Goal: Leave review/rating: Leave review/rating

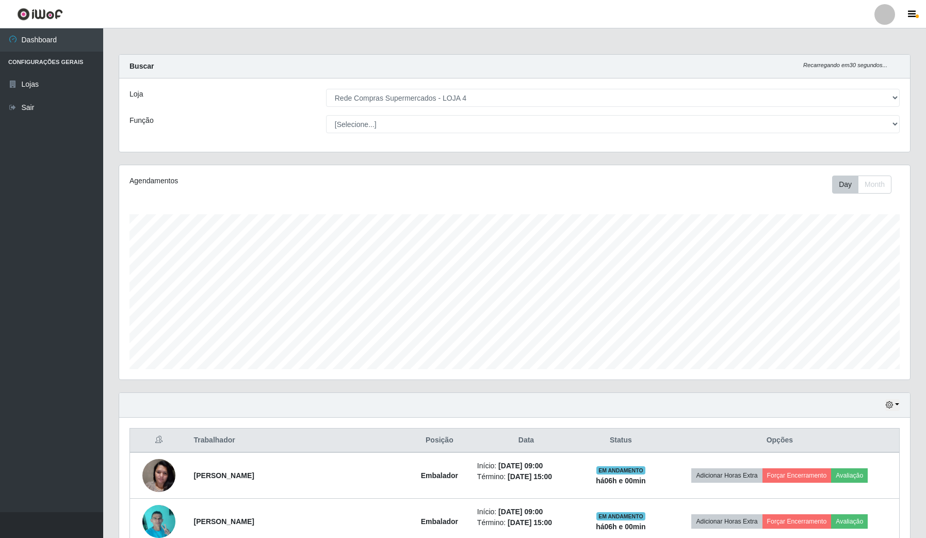
select select "159"
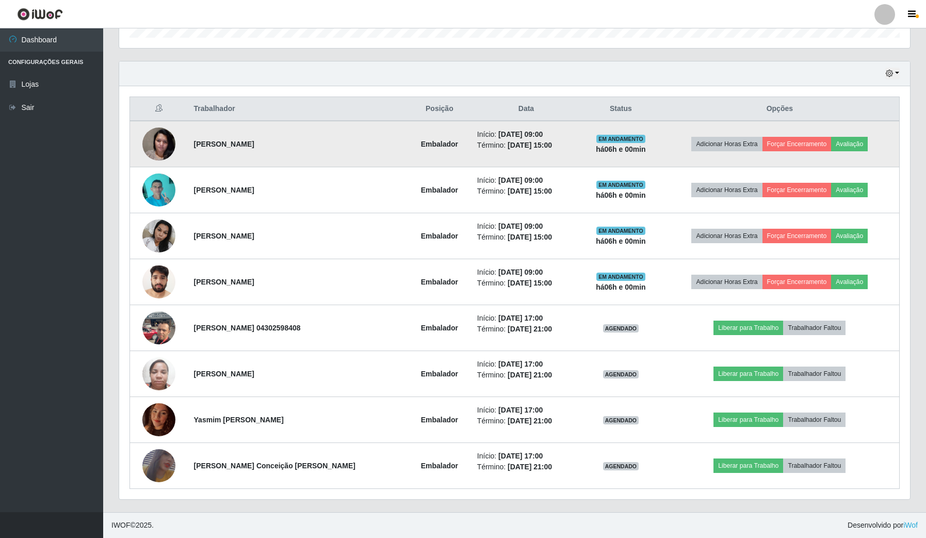
scroll to position [215, 790]
click at [861, 139] on button "Avaliação" at bounding box center [849, 144] width 37 height 14
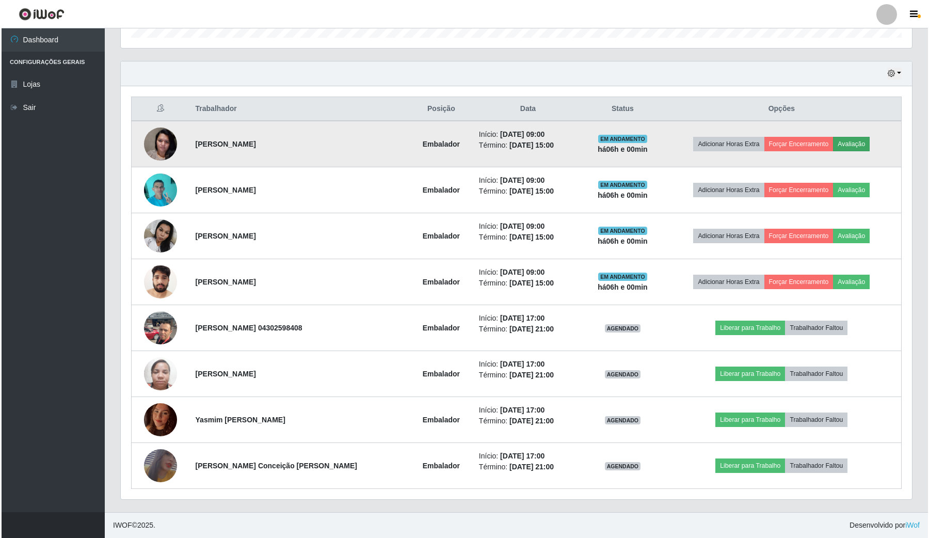
scroll to position [215, 783]
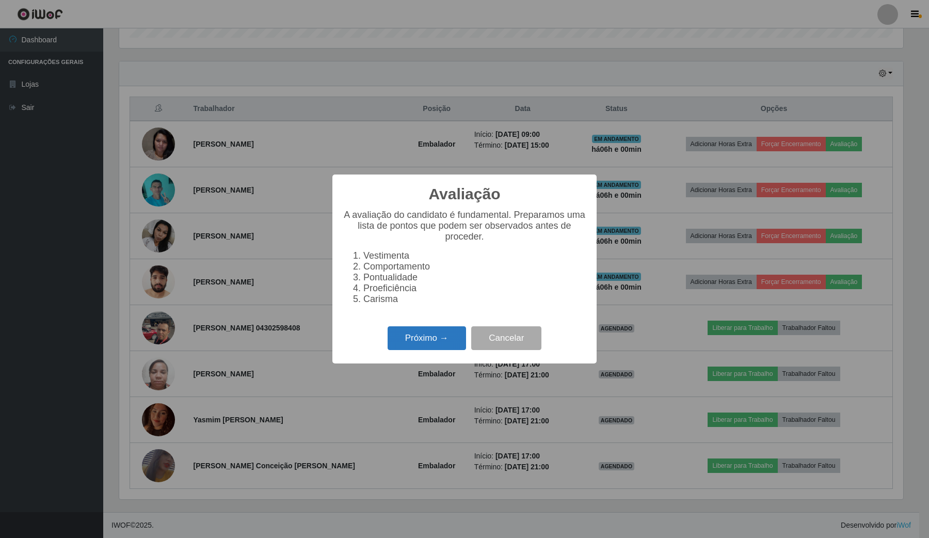
click at [456, 342] on button "Próximo →" at bounding box center [426, 338] width 78 height 24
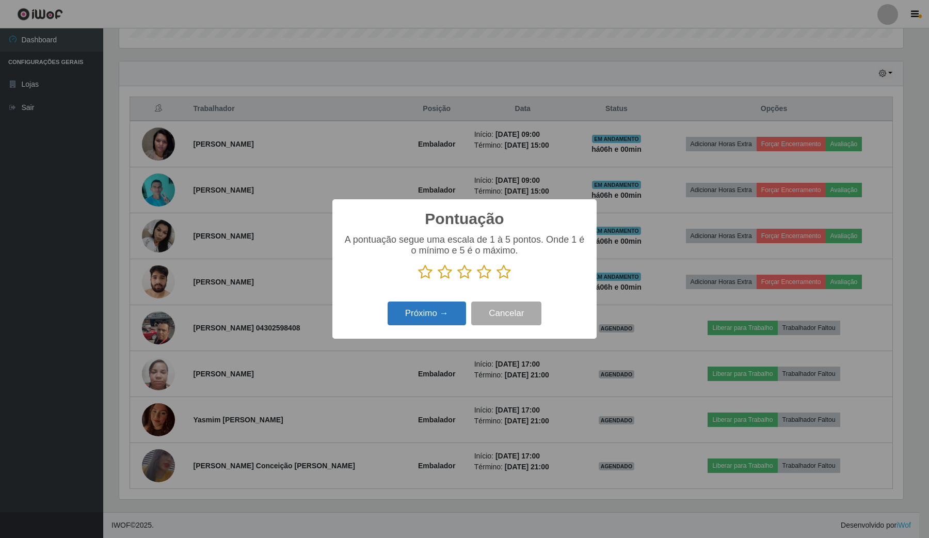
drag, startPoint x: 503, startPoint y: 277, endPoint x: 465, endPoint y: 304, distance: 46.5
click at [501, 277] on icon at bounding box center [503, 271] width 14 height 15
click at [496, 280] on input "radio" at bounding box center [496, 280] width 0 height 0
click at [458, 311] on button "Próximo →" at bounding box center [426, 313] width 78 height 24
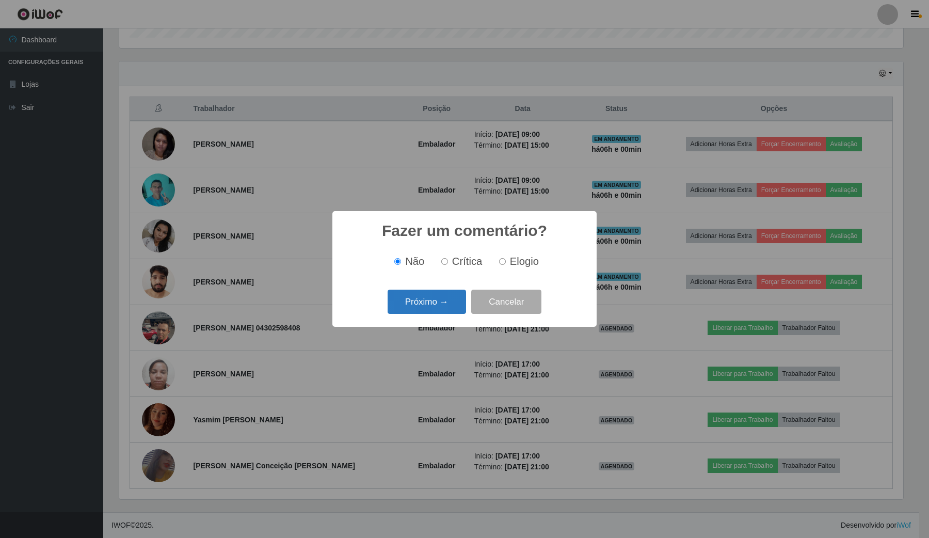
click at [445, 298] on button "Próximo →" at bounding box center [426, 301] width 78 height 24
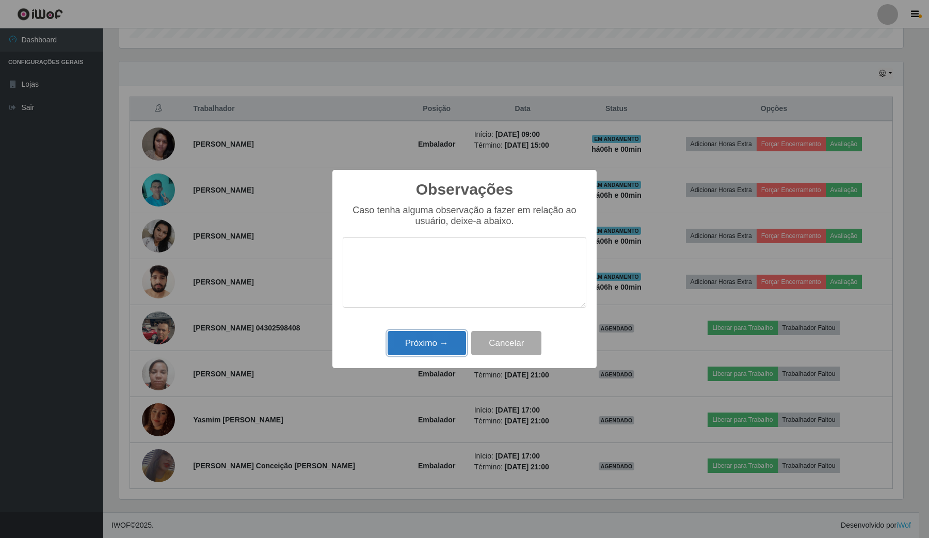
click at [462, 338] on button "Próximo →" at bounding box center [426, 343] width 78 height 24
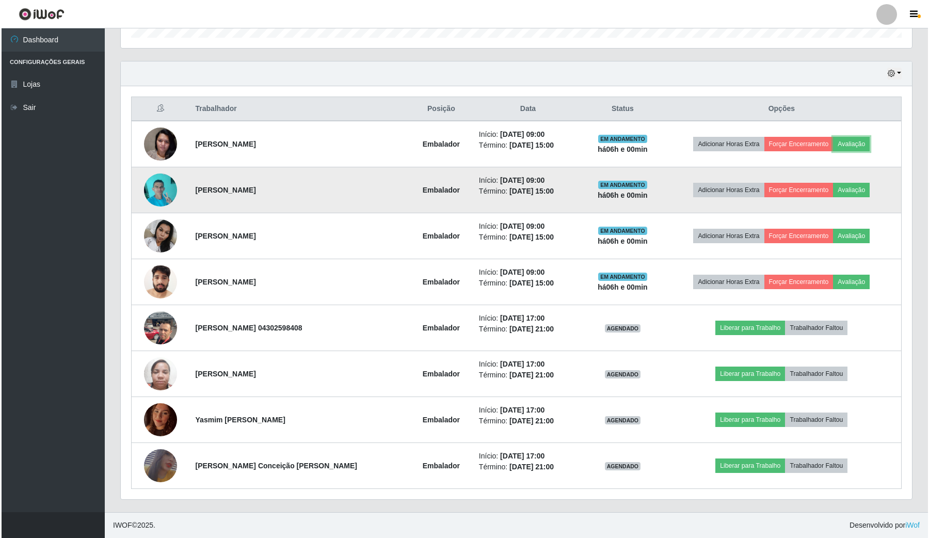
scroll to position [215, 790]
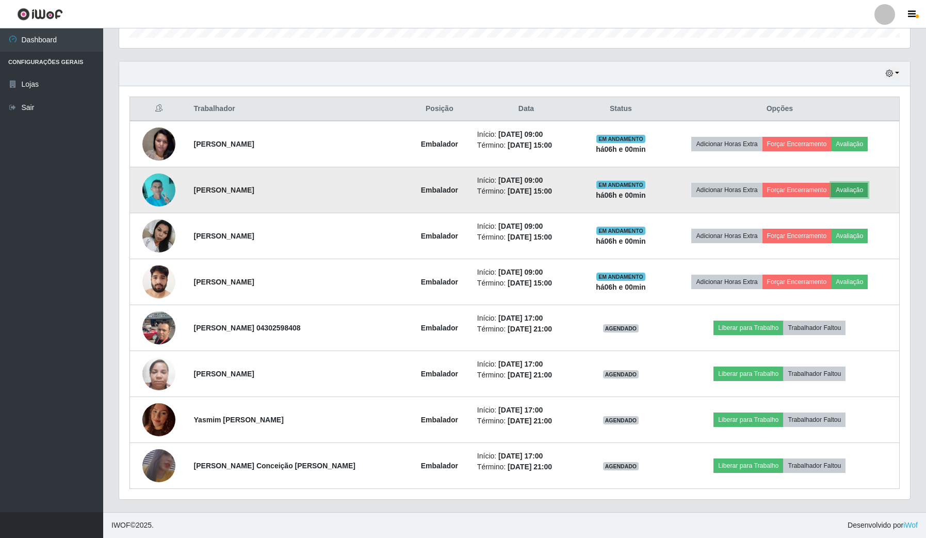
click at [847, 191] on button "Avaliação" at bounding box center [849, 190] width 37 height 14
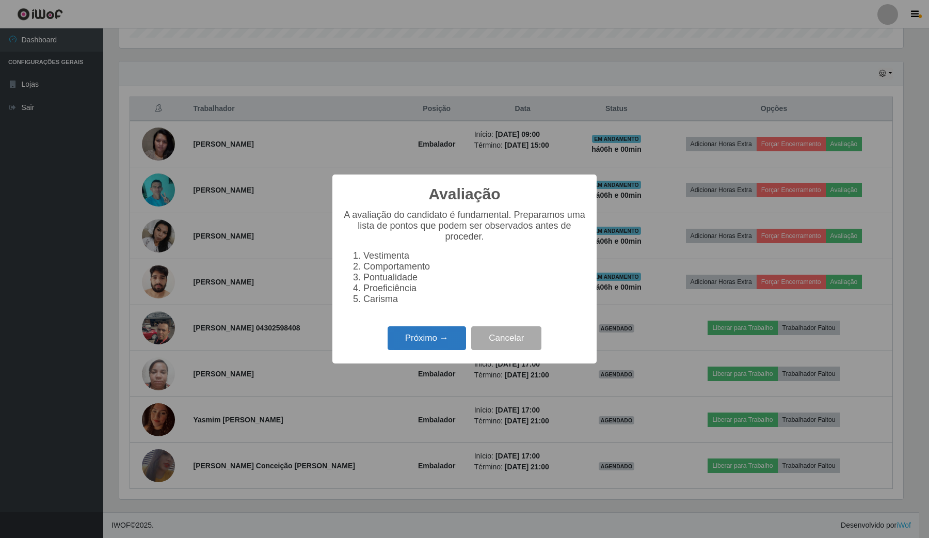
click at [448, 346] on button "Próximo →" at bounding box center [426, 338] width 78 height 24
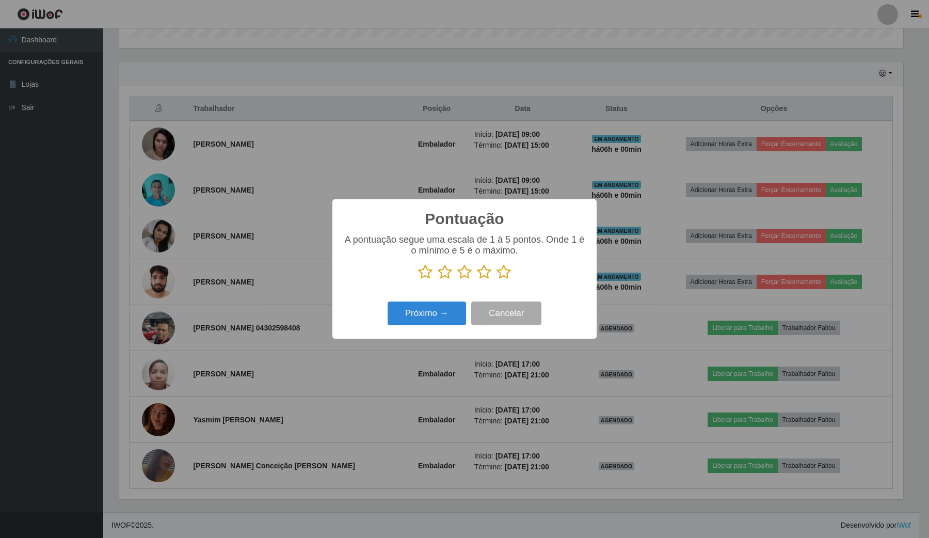
click at [499, 265] on div "A pontuação segue uma escala de 1 à 5 pontos. Onde 1 é o mínimo e 5 é o máximo." at bounding box center [464, 256] width 243 height 45
click at [412, 313] on button "Próximo →" at bounding box center [426, 313] width 78 height 24
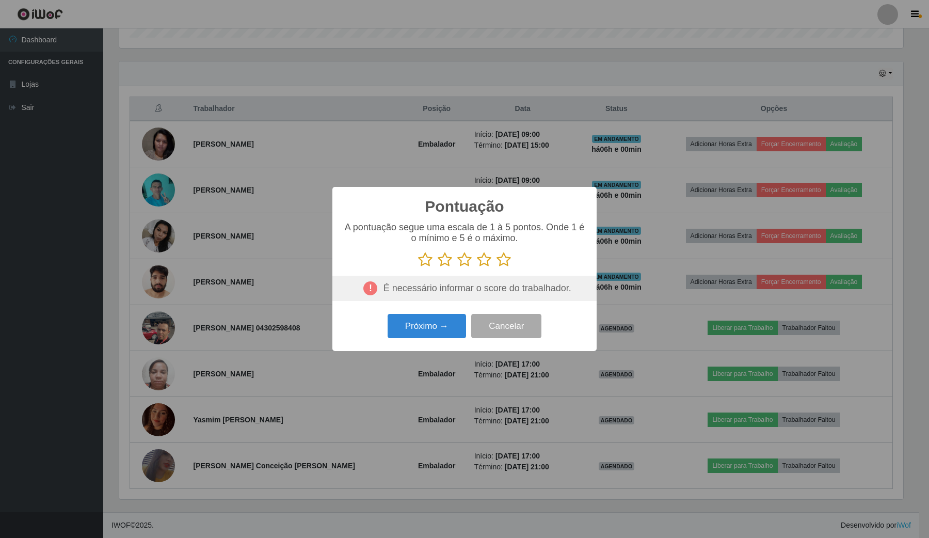
drag, startPoint x: 506, startPoint y: 266, endPoint x: 464, endPoint y: 296, distance: 51.0
click at [498, 269] on div "A pontuação segue uma escala de 1 à 5 pontos. Onde 1 é o mínimo e 5 é o máximo." at bounding box center [464, 261] width 243 height 79
click at [506, 257] on icon at bounding box center [503, 259] width 14 height 15
click at [496, 267] on input "radio" at bounding box center [496, 267] width 0 height 0
click at [442, 333] on button "Próximo →" at bounding box center [426, 326] width 78 height 24
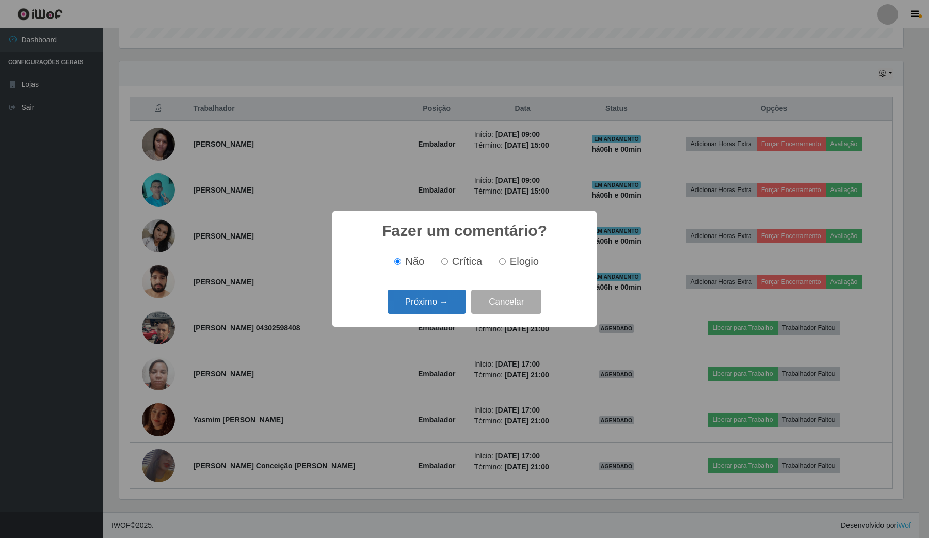
click at [449, 307] on button "Próximo →" at bounding box center [426, 301] width 78 height 24
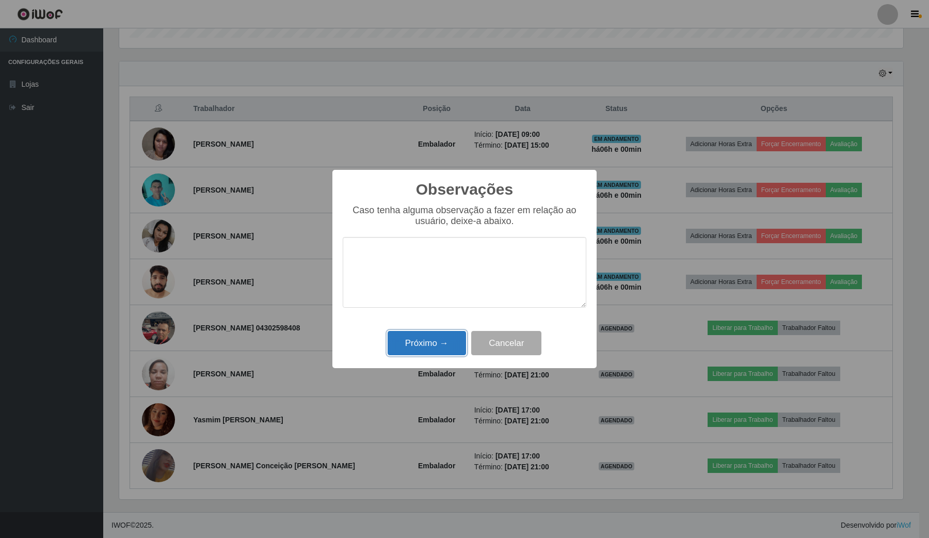
click at [442, 352] on button "Próximo →" at bounding box center [426, 343] width 78 height 24
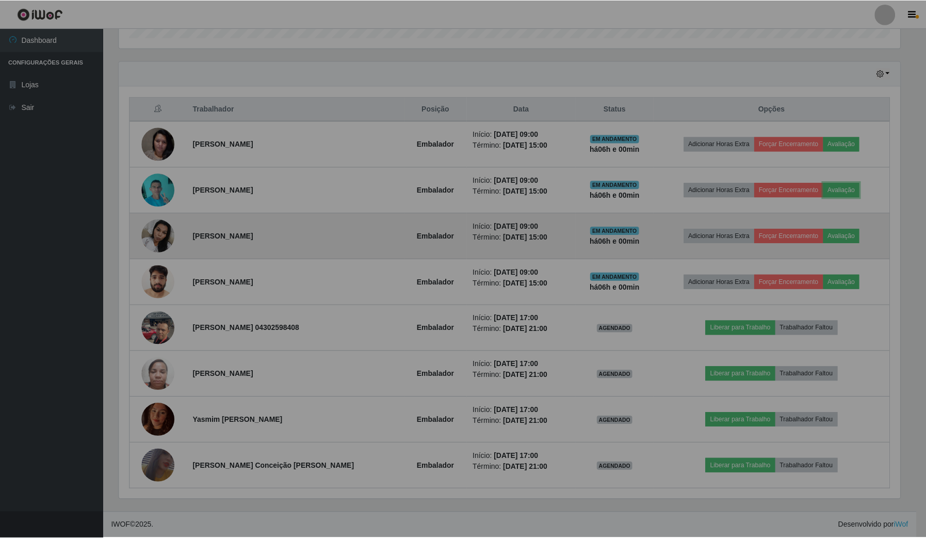
scroll to position [215, 790]
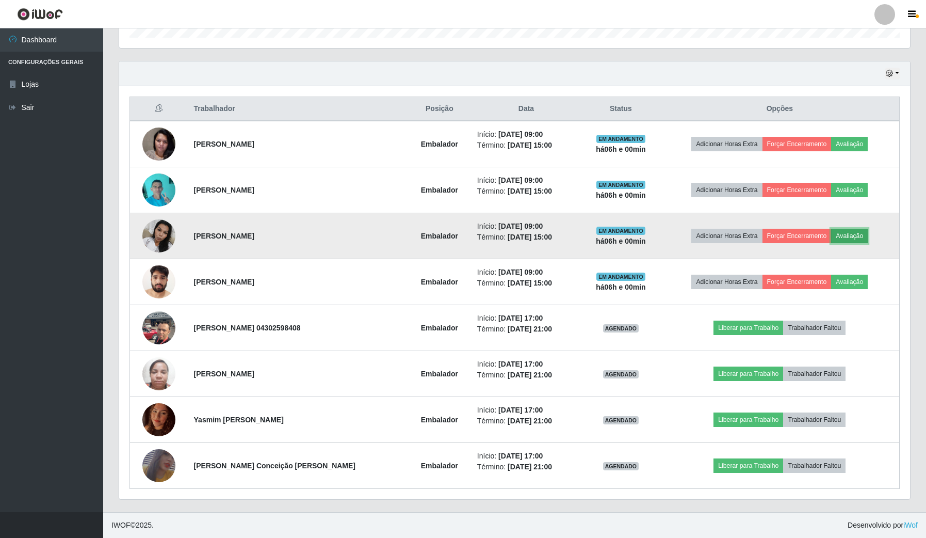
click at [841, 231] on button "Avaliação" at bounding box center [849, 236] width 37 height 14
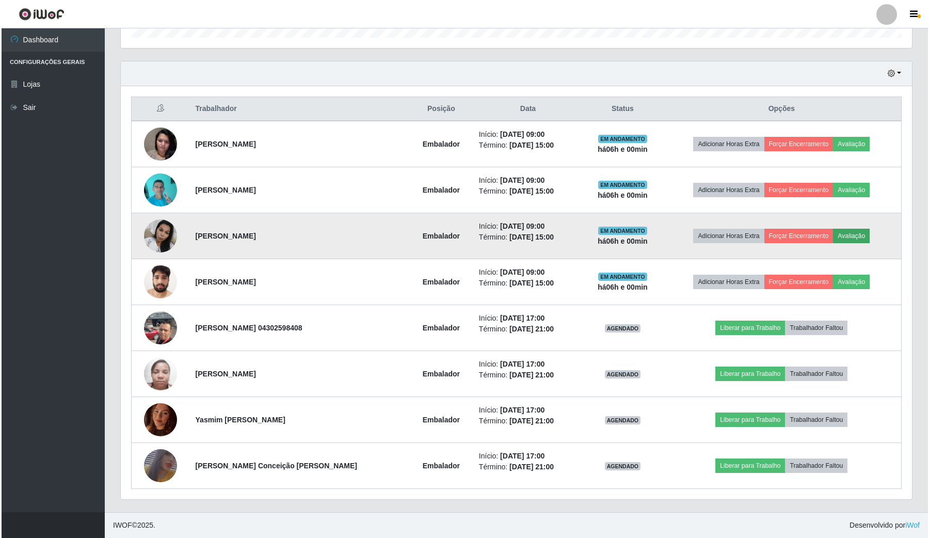
scroll to position [215, 783]
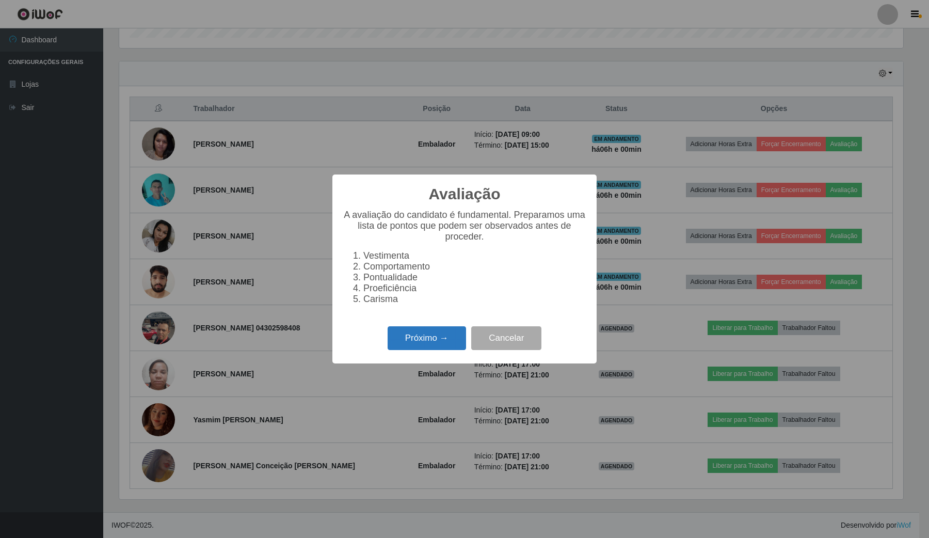
click at [418, 346] on button "Próximo →" at bounding box center [426, 338] width 78 height 24
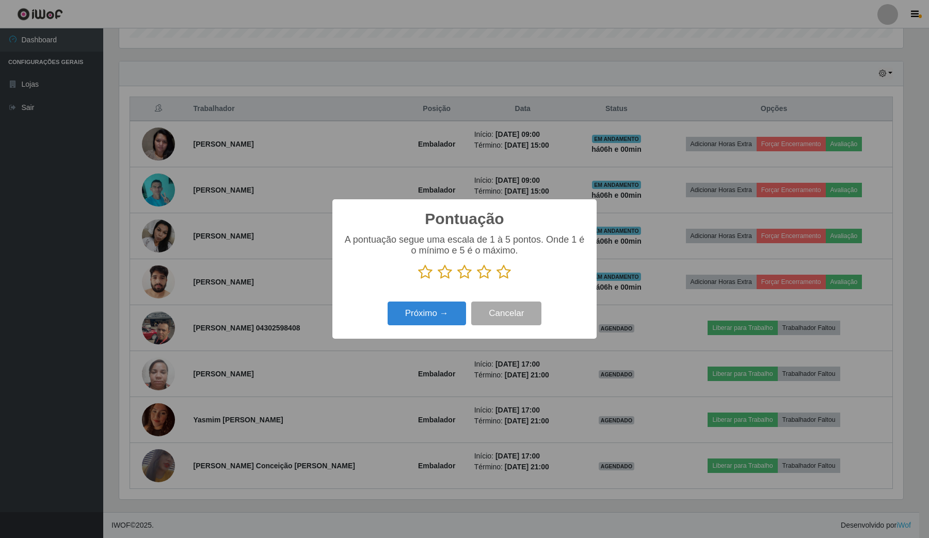
click at [504, 267] on icon at bounding box center [503, 271] width 14 height 15
click at [496, 280] on input "radio" at bounding box center [496, 280] width 0 height 0
click at [451, 305] on button "Próximo →" at bounding box center [426, 313] width 78 height 24
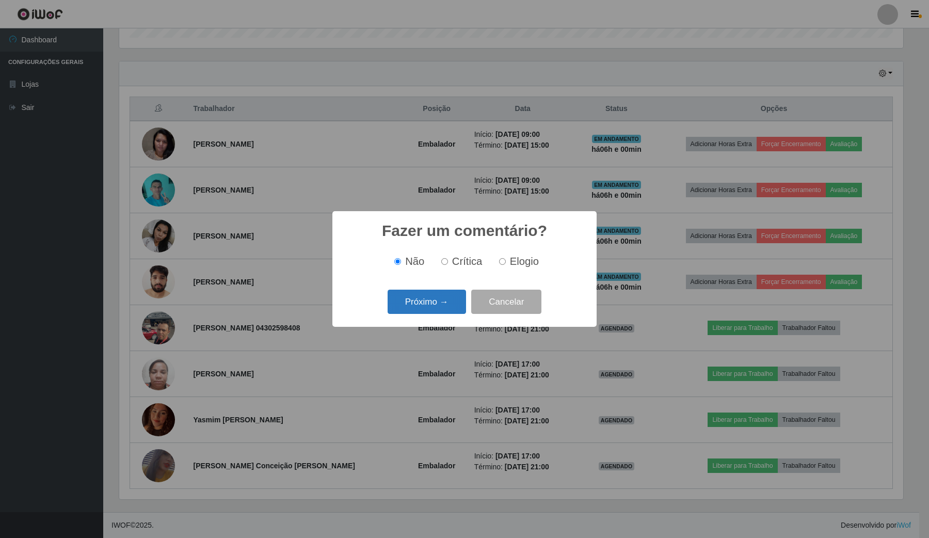
click at [434, 304] on button "Próximo →" at bounding box center [426, 301] width 78 height 24
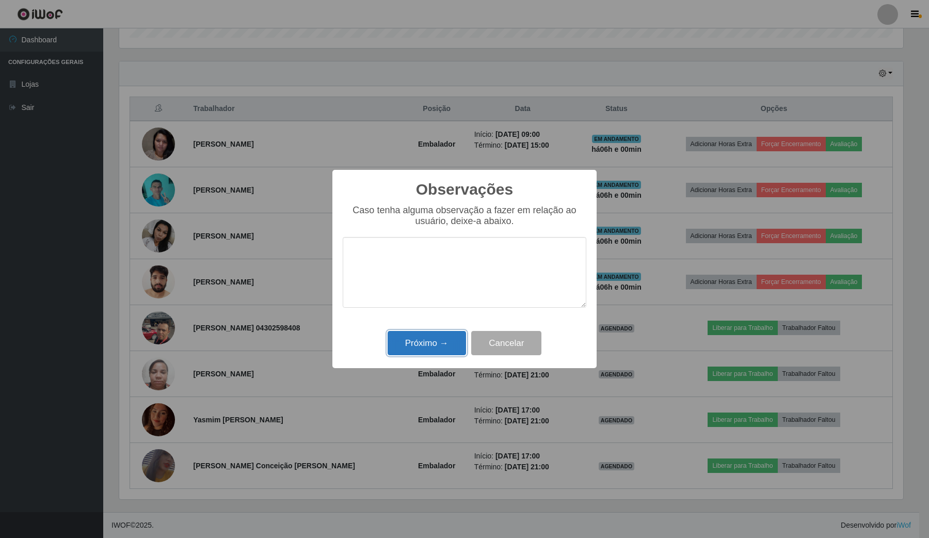
click at [420, 351] on button "Próximo →" at bounding box center [426, 343] width 78 height 24
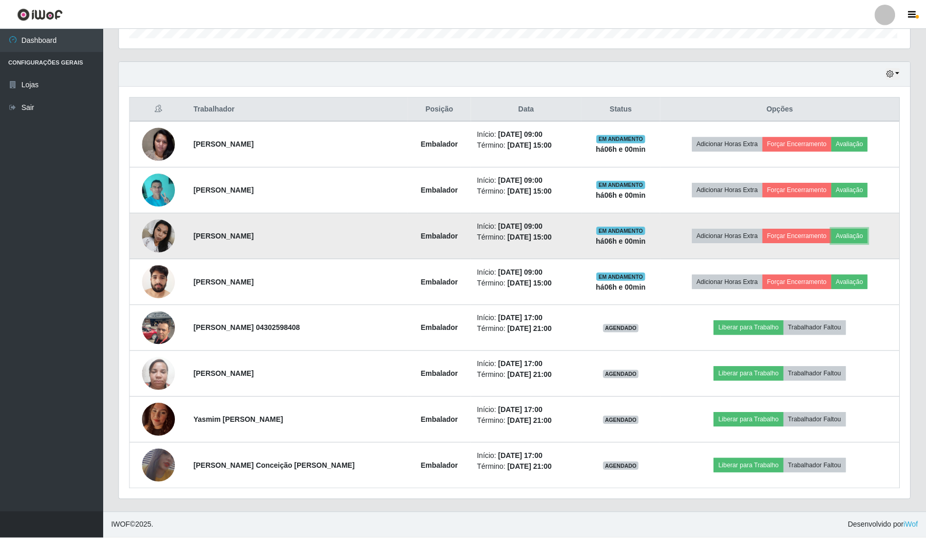
scroll to position [215, 790]
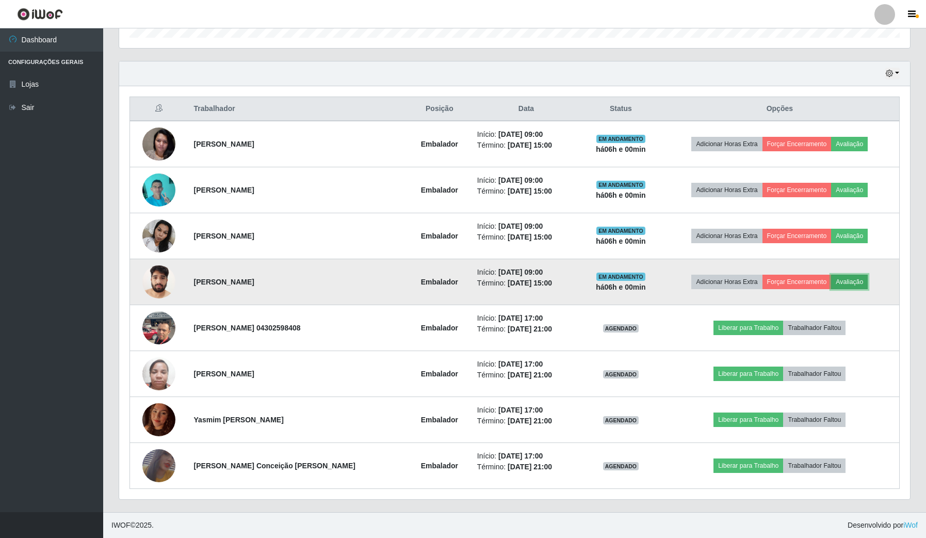
click at [853, 279] on button "Avaliação" at bounding box center [849, 281] width 37 height 14
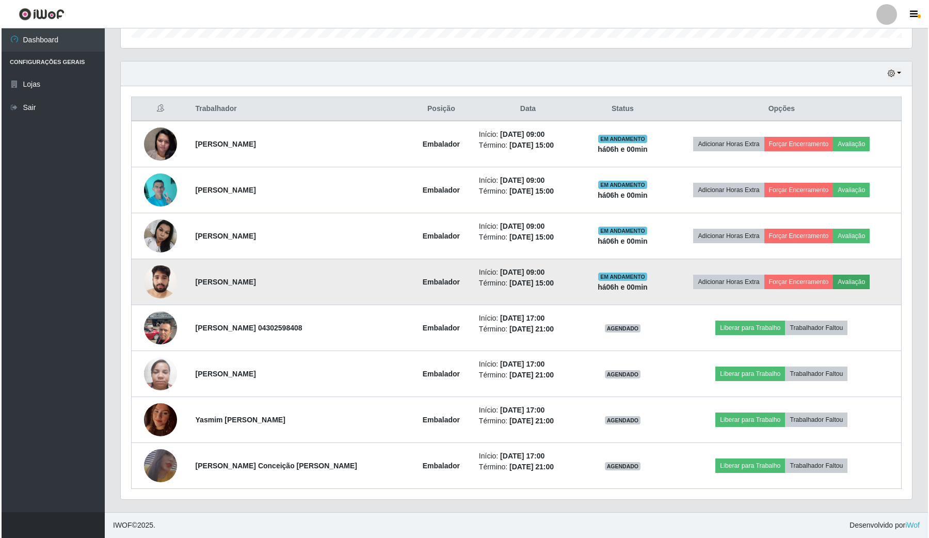
scroll to position [215, 783]
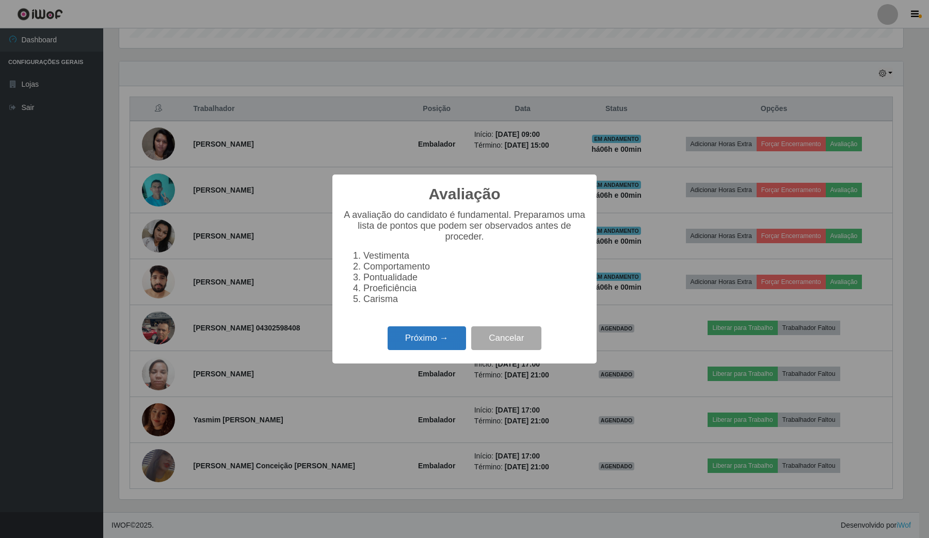
click at [420, 350] on button "Próximo →" at bounding box center [426, 338] width 78 height 24
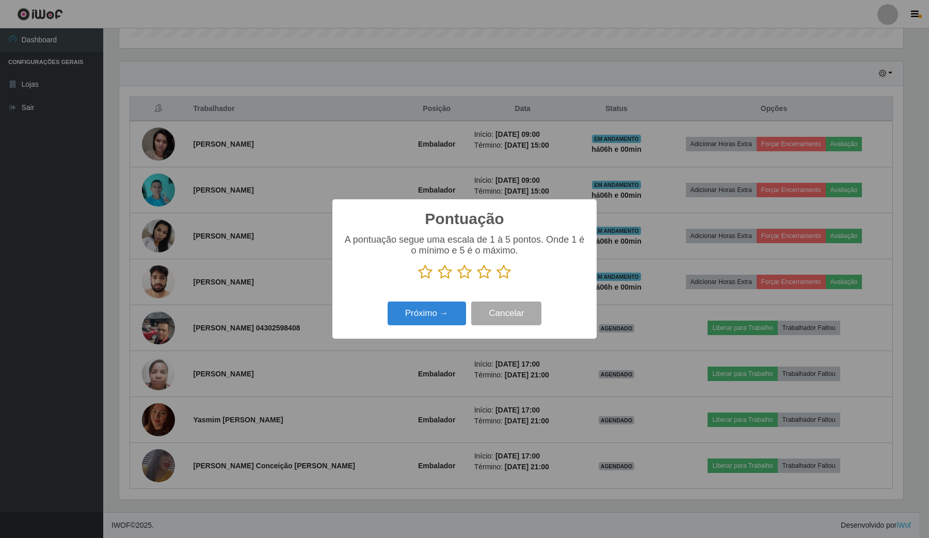
click at [506, 272] on icon at bounding box center [503, 271] width 14 height 15
click at [496, 280] on input "radio" at bounding box center [496, 280] width 0 height 0
click at [457, 307] on button "Próximo →" at bounding box center [426, 313] width 78 height 24
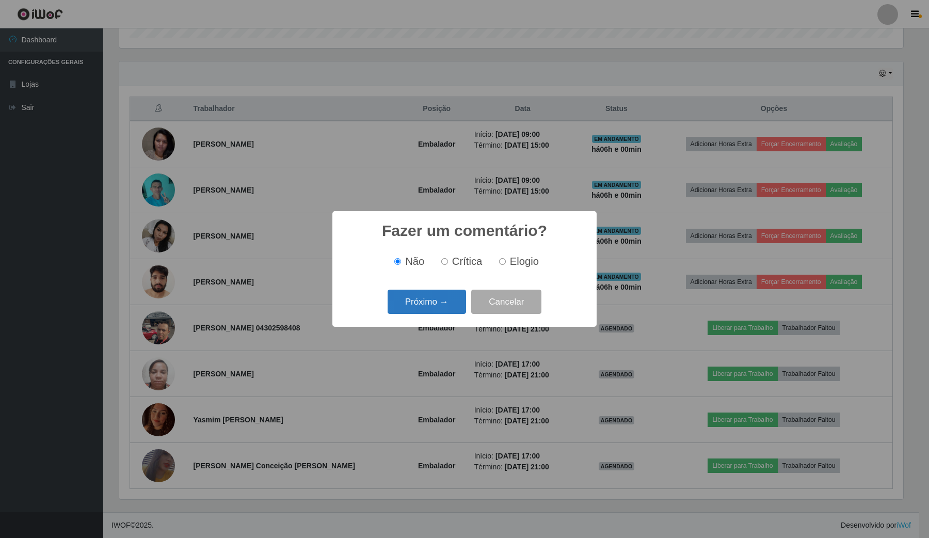
click at [457, 304] on button "Próximo →" at bounding box center [426, 301] width 78 height 24
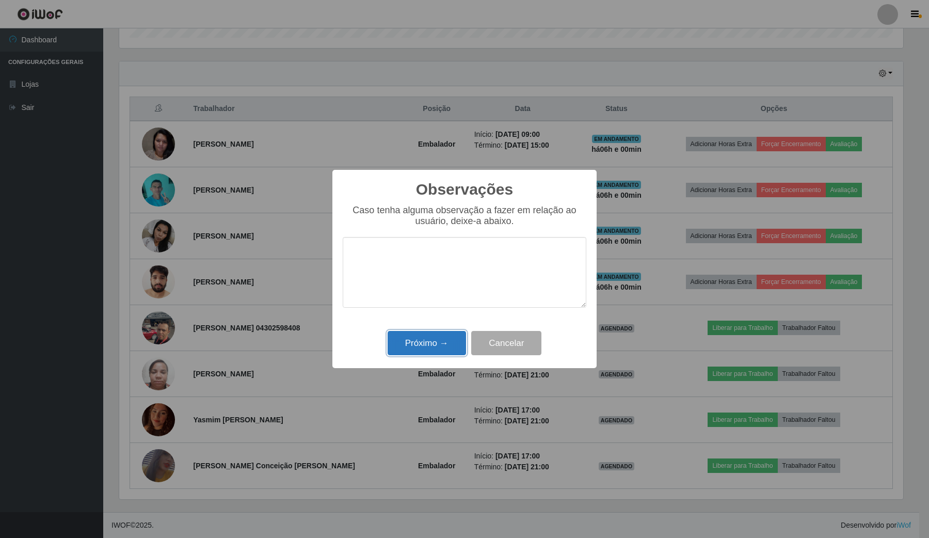
click at [424, 348] on button "Próximo →" at bounding box center [426, 343] width 78 height 24
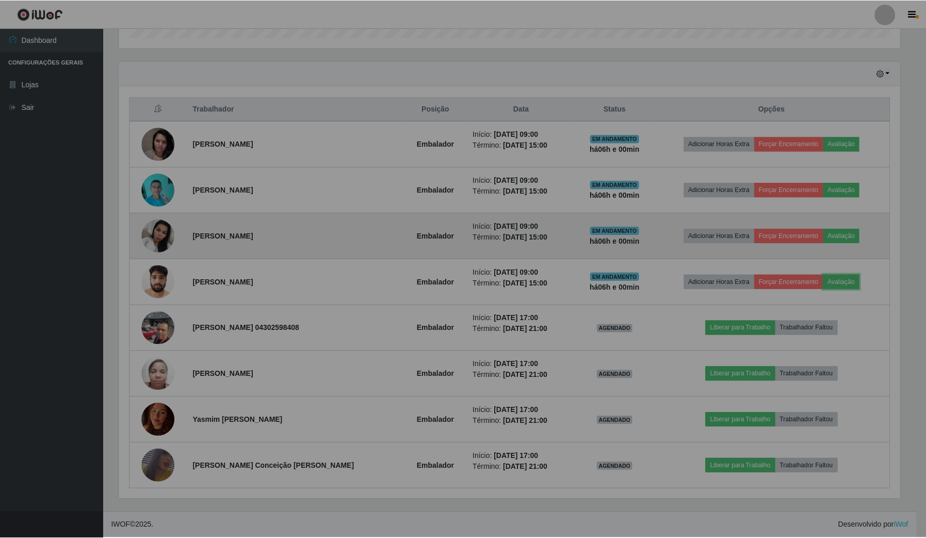
scroll to position [215, 790]
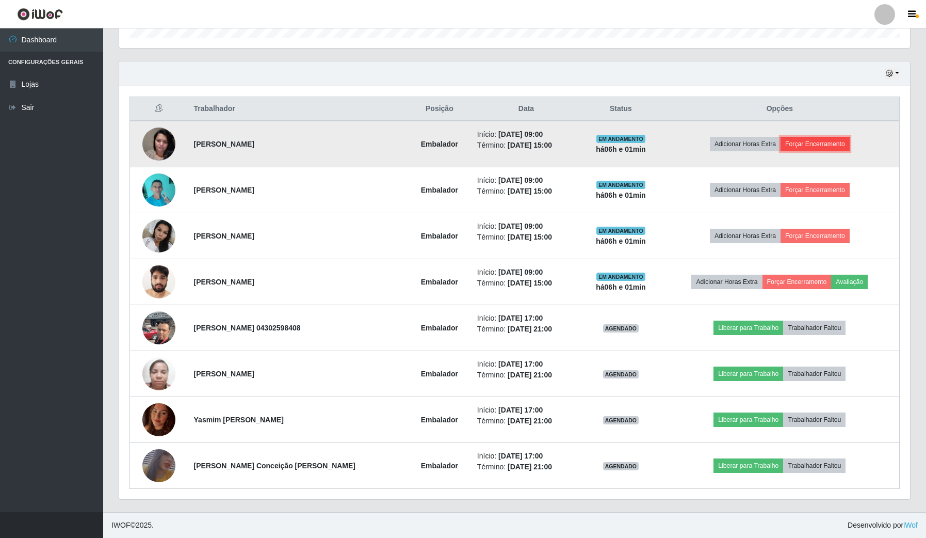
click at [790, 145] on button "Forçar Encerramento" at bounding box center [814, 144] width 69 height 14
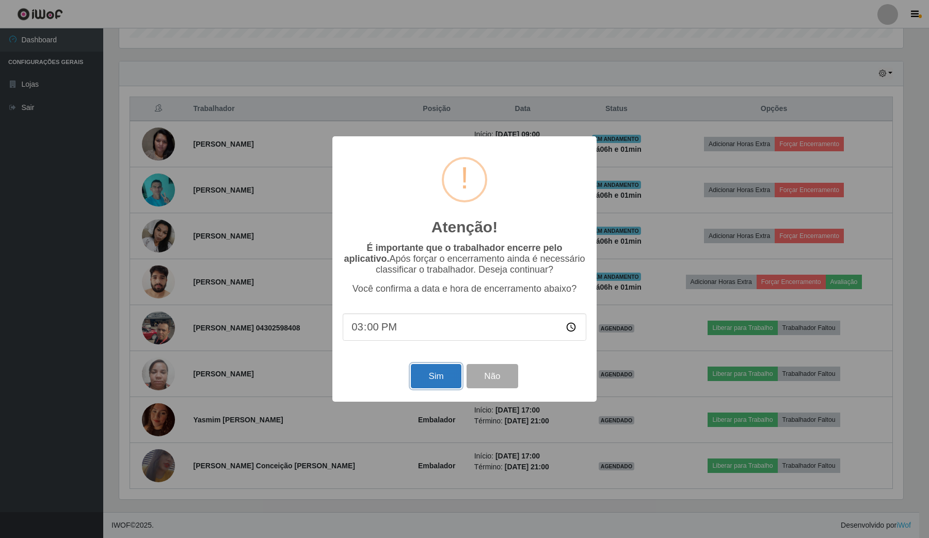
click at [418, 388] on button "Sim" at bounding box center [436, 376] width 50 height 24
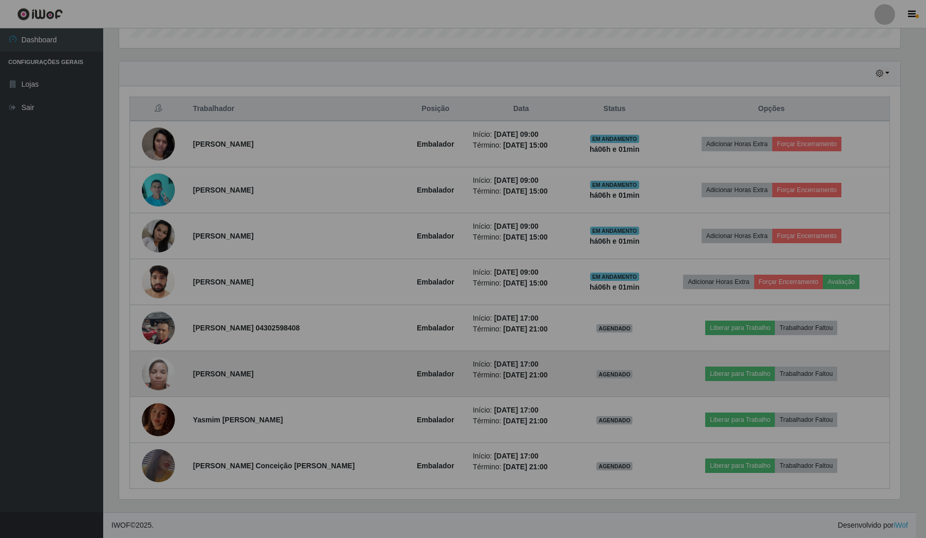
scroll to position [0, 0]
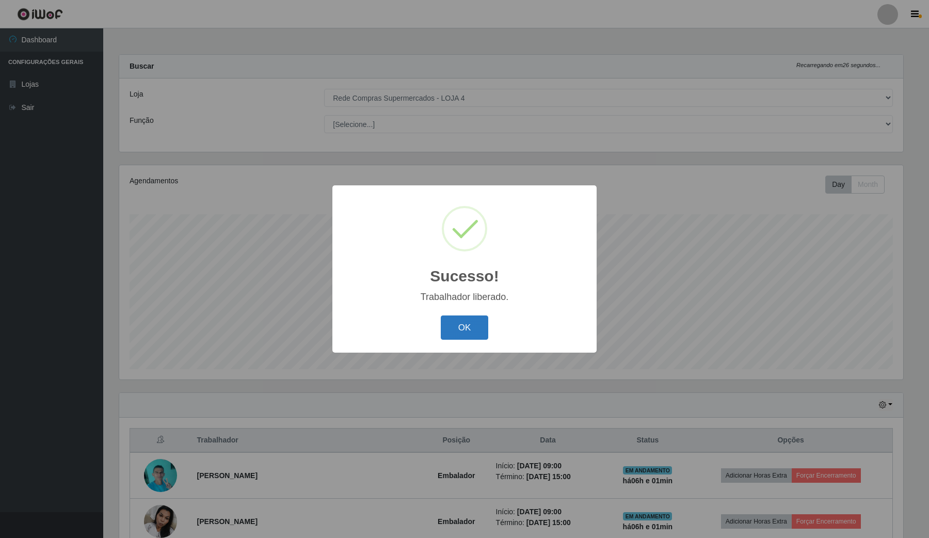
click at [457, 331] on button "OK" at bounding box center [465, 327] width 48 height 24
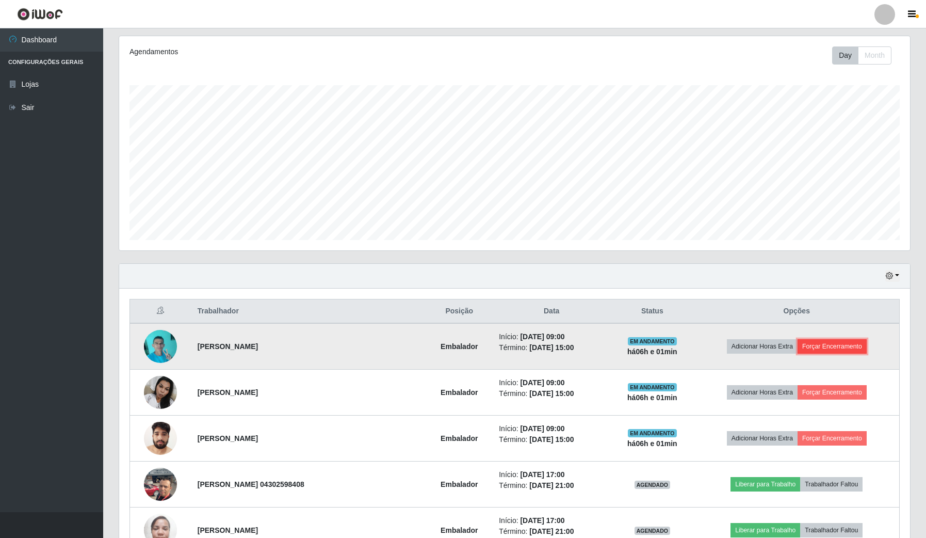
click at [832, 343] on button "Forçar Encerramento" at bounding box center [832, 346] width 69 height 14
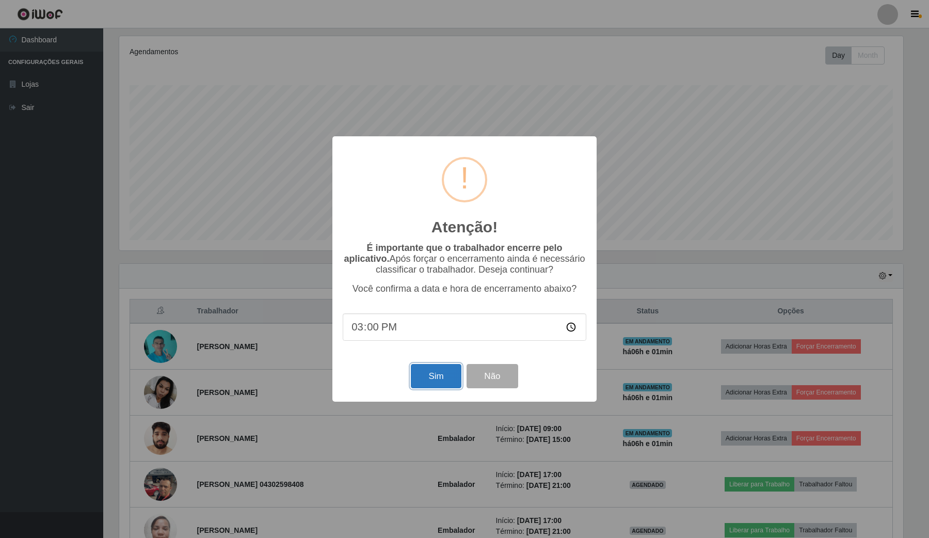
click at [430, 370] on button "Sim" at bounding box center [436, 376] width 50 height 24
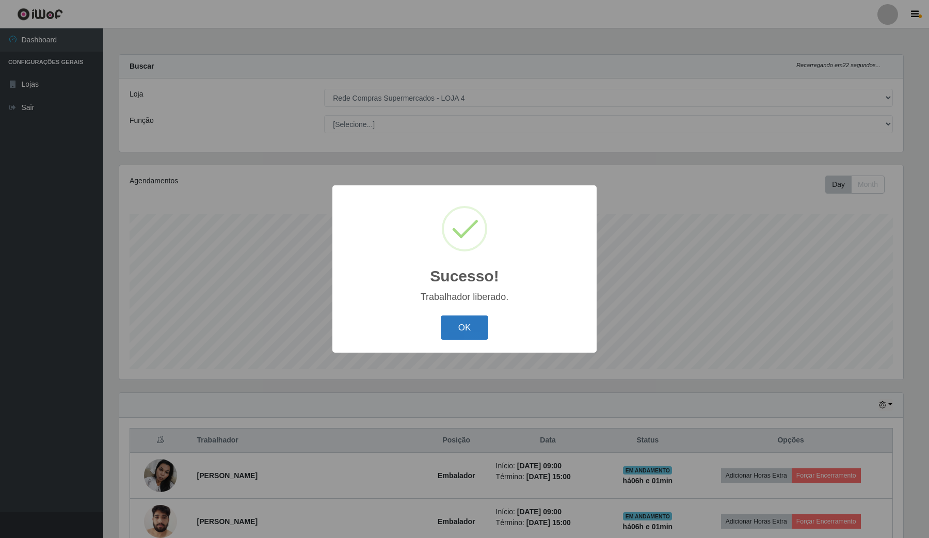
click at [484, 324] on button "OK" at bounding box center [465, 327] width 48 height 24
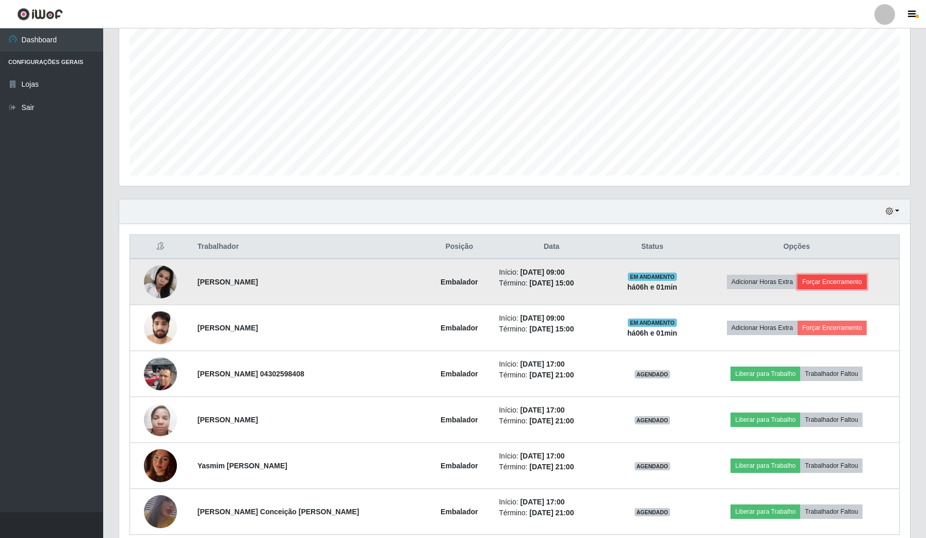
click at [852, 286] on button "Forçar Encerramento" at bounding box center [832, 281] width 69 height 14
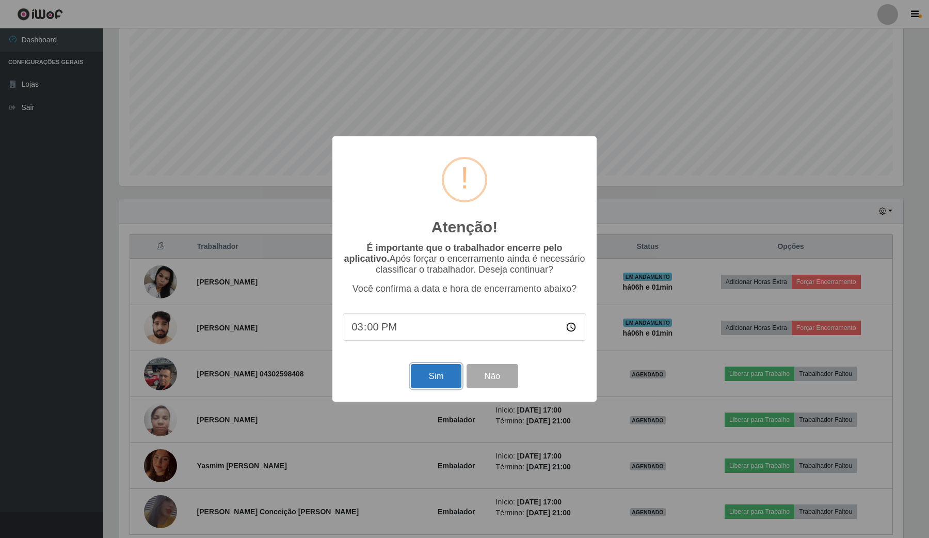
click at [425, 380] on button "Sim" at bounding box center [436, 376] width 50 height 24
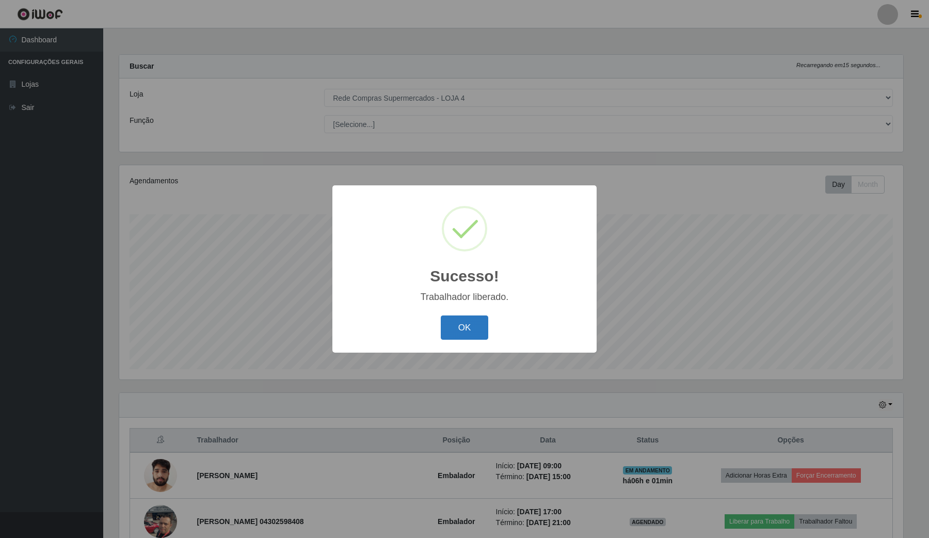
click at [461, 333] on button "OK" at bounding box center [465, 327] width 48 height 24
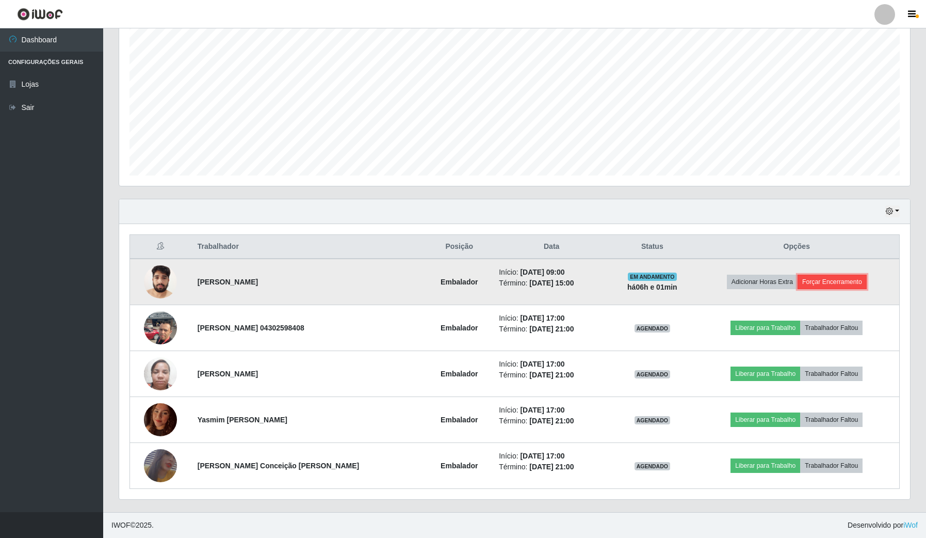
click at [826, 288] on button "Forçar Encerramento" at bounding box center [832, 281] width 69 height 14
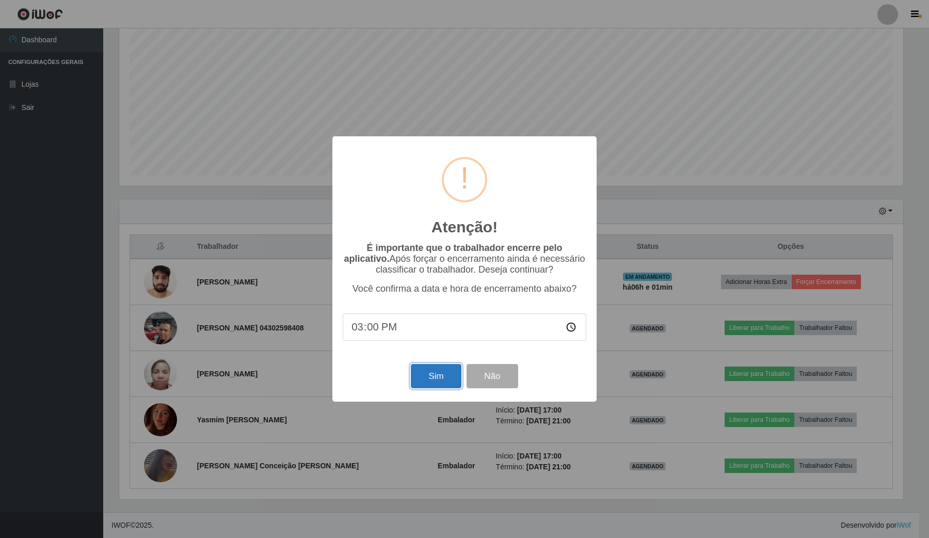
click at [436, 384] on button "Sim" at bounding box center [436, 376] width 50 height 24
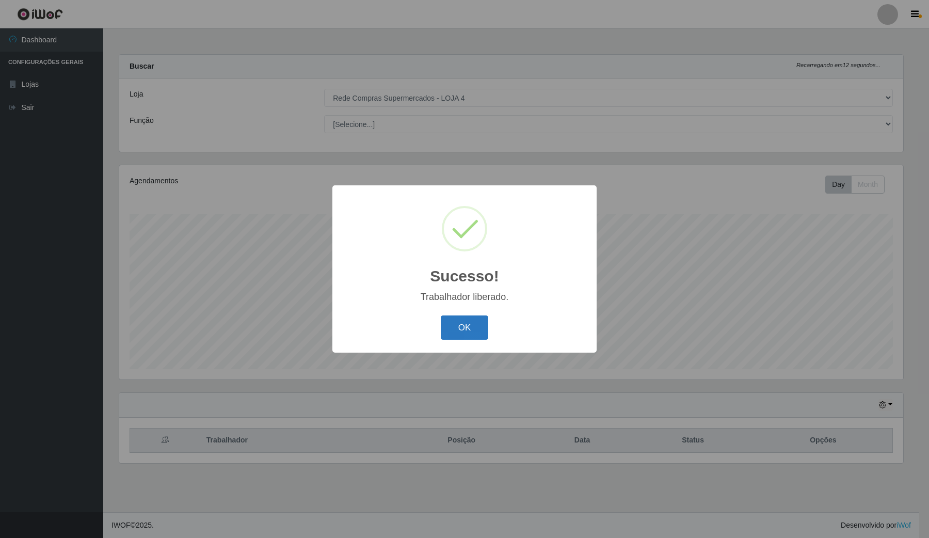
click at [475, 339] on button "OK" at bounding box center [465, 327] width 48 height 24
